Goal: Transaction & Acquisition: Purchase product/service

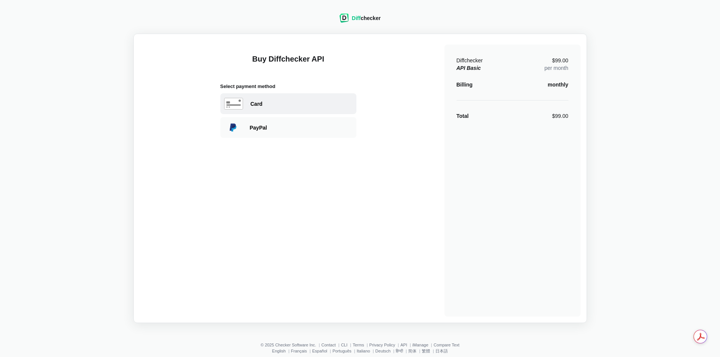
click at [278, 106] on div "Card" at bounding box center [302, 104] width 102 height 8
select select "[GEOGRAPHIC_DATA]"
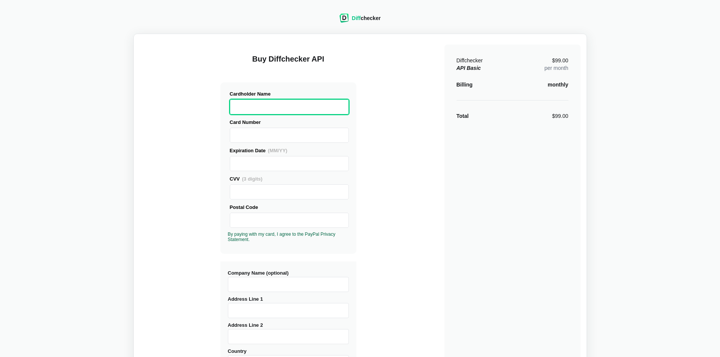
drag, startPoint x: 337, startPoint y: 181, endPoint x: 337, endPoint y: 175, distance: 5.7
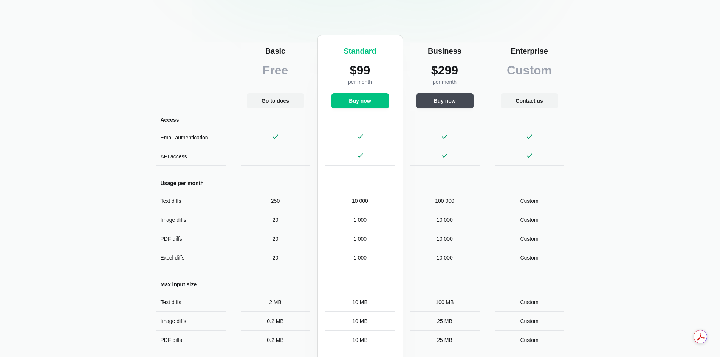
scroll to position [151, 0]
click at [380, 105] on button "Buy now" at bounding box center [360, 100] width 57 height 15
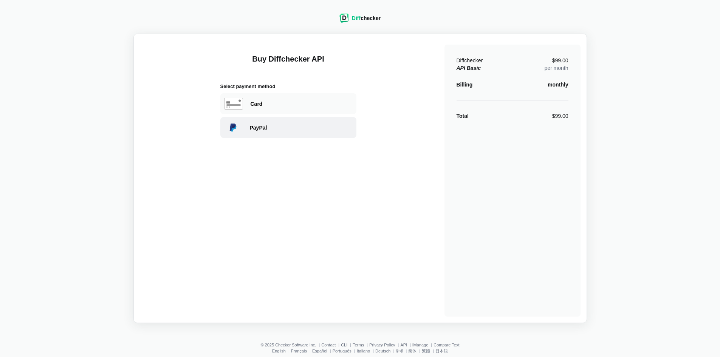
click at [260, 135] on div "PayPal" at bounding box center [288, 127] width 136 height 21
click at [580, 96] on div "Diffchecker API Basic $99.00 per month Billing monthly Total $99.00" at bounding box center [513, 181] width 136 height 272
click at [366, 20] on div "Diff checker" at bounding box center [366, 18] width 29 height 8
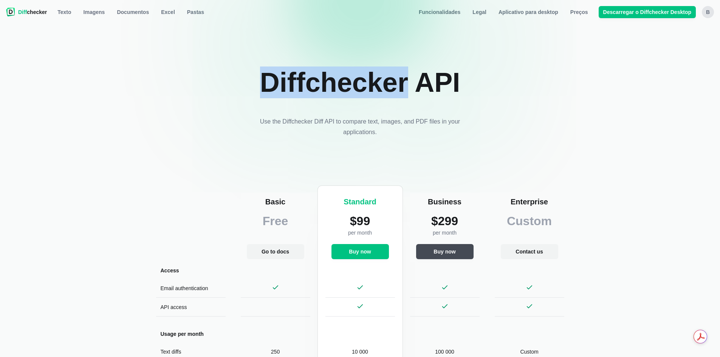
drag, startPoint x: 269, startPoint y: 88, endPoint x: 404, endPoint y: 90, distance: 135.4
click at [404, 90] on h1 "Diffchecker API" at bounding box center [360, 83] width 200 height 32
drag, startPoint x: 404, startPoint y: 90, endPoint x: 312, endPoint y: 84, distance: 92.0
click at [341, 88] on h1 "Diffchecker API" at bounding box center [360, 83] width 200 height 32
drag, startPoint x: 287, startPoint y: 86, endPoint x: 438, endPoint y: 85, distance: 151.6
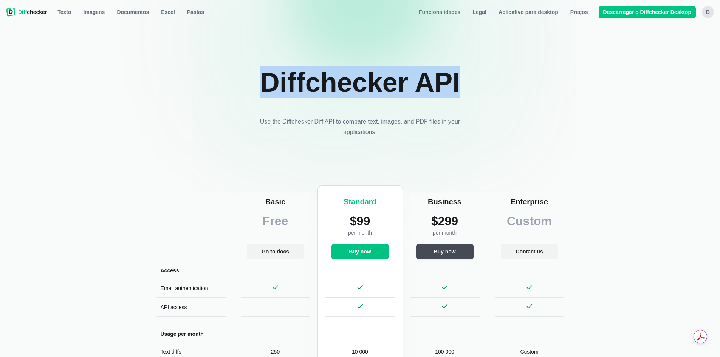
click at [469, 87] on section "Diffchecker API Use the Diffchecker Diff API to compare text, images, and PDF f…" at bounding box center [360, 89] width 423 height 95
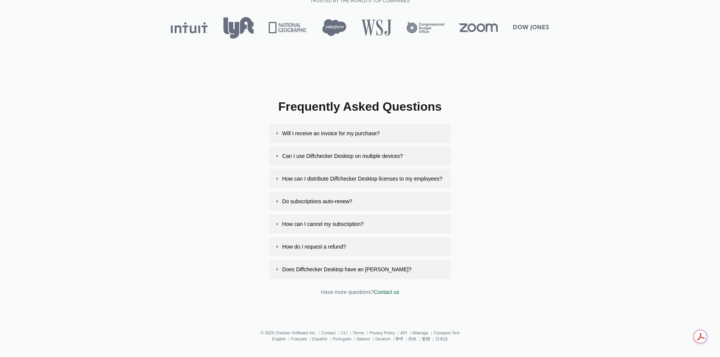
scroll to position [643, 0]
click at [392, 293] on link "Contact us" at bounding box center [386, 291] width 25 height 6
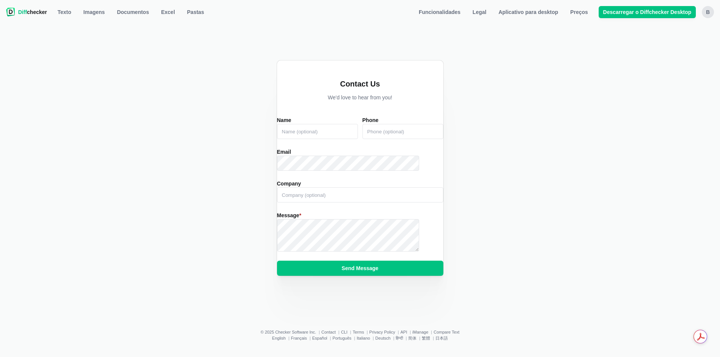
click at [333, 127] on input "Name" at bounding box center [317, 131] width 81 height 15
type input "[PERSON_NAME]"
type input "Eadoo Tecnologia Lab"
click at [223, 192] on main "Contact Us We'd love to hear from you! Name [PERSON_NAME] Phone [PERSON_NAME] E…" at bounding box center [360, 163] width 711 height 273
